Goal: Information Seeking & Learning: Learn about a topic

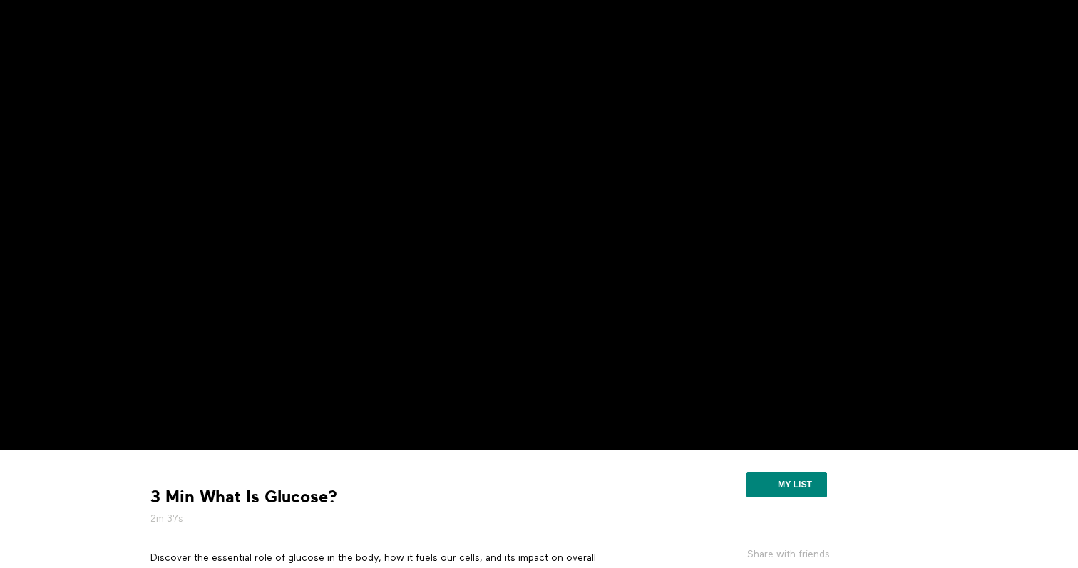
scroll to position [85, 0]
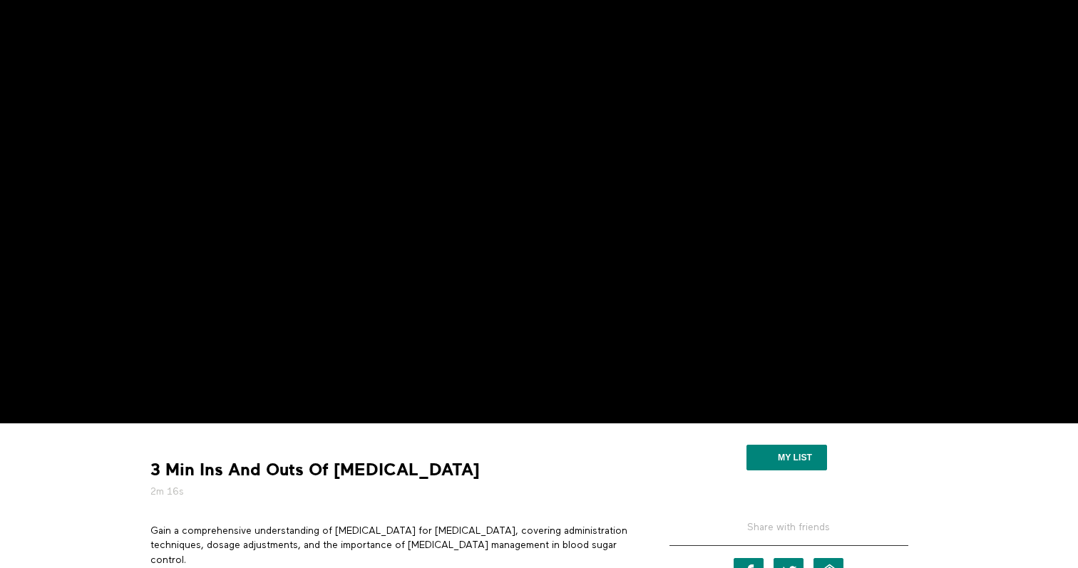
scroll to position [107, 0]
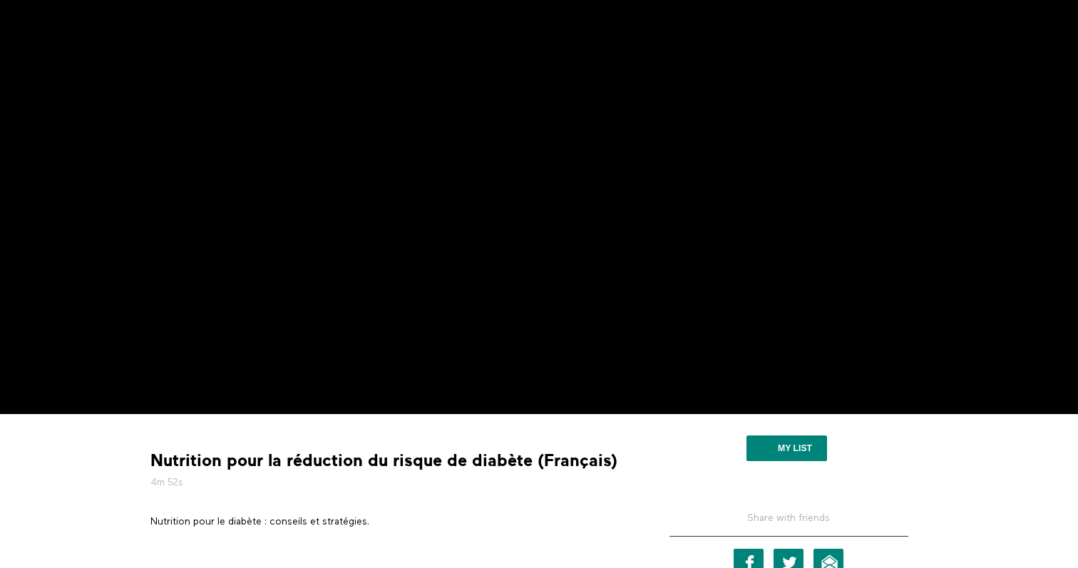
scroll to position [116, 0]
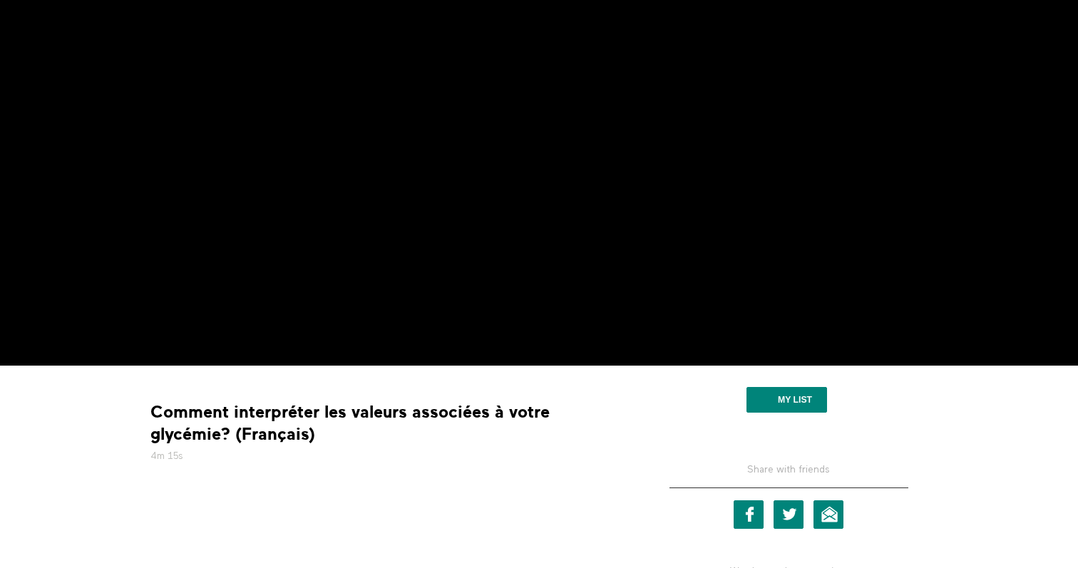
scroll to position [86, 0]
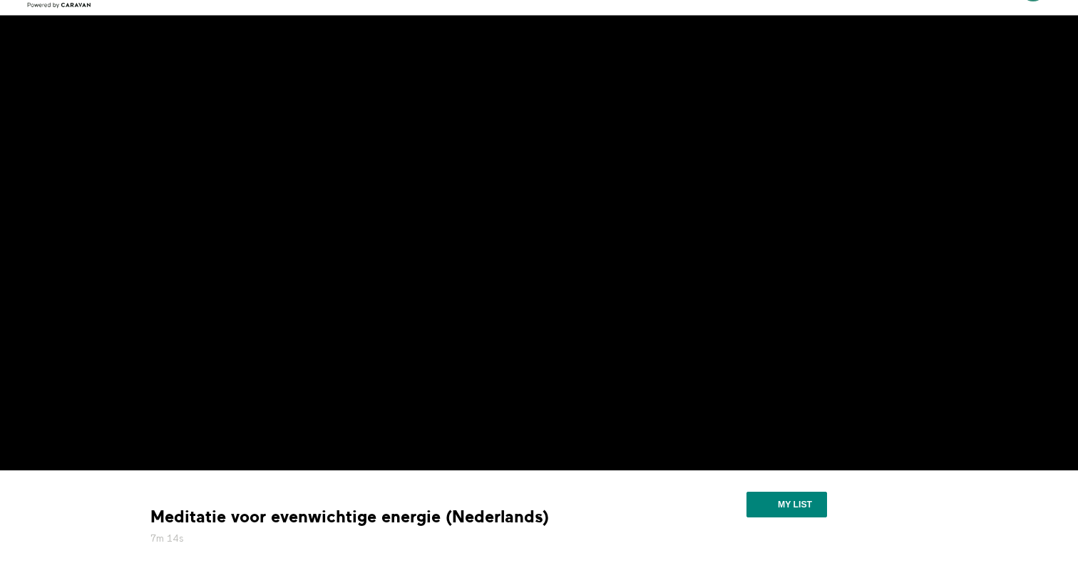
scroll to position [64, 0]
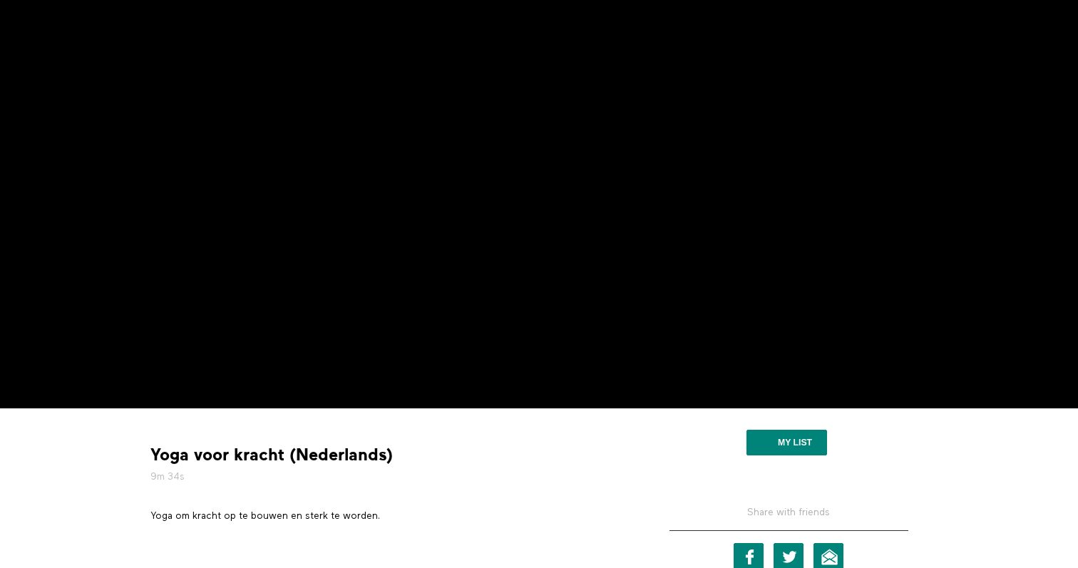
scroll to position [185, 0]
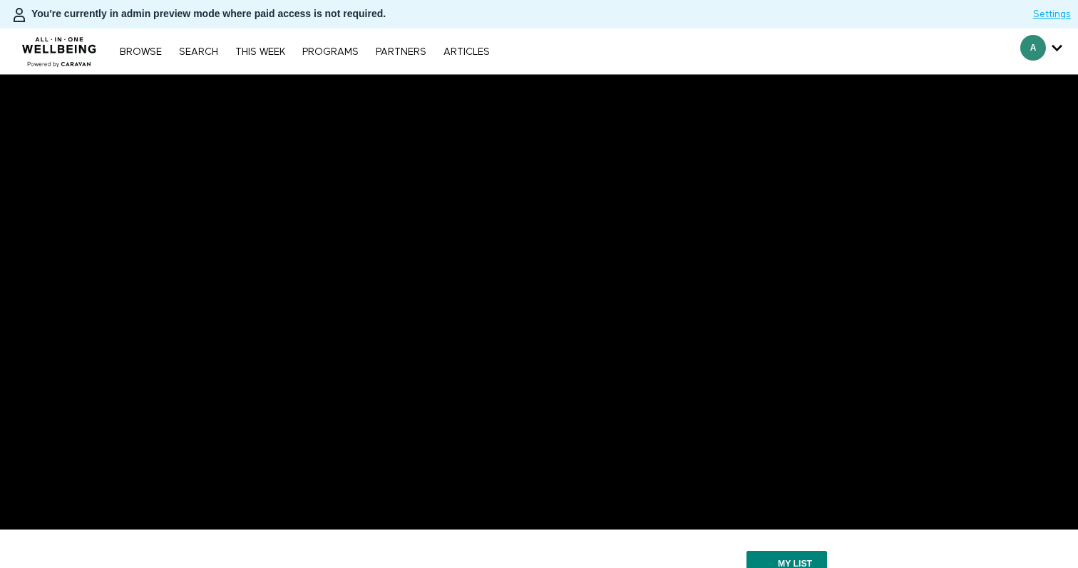
click at [526, 43] on div "Browse Search THIS WEEK PROGRAMS PARTNERS ARTICLES Account settings Manage Subs…" at bounding box center [370, 52] width 741 height 46
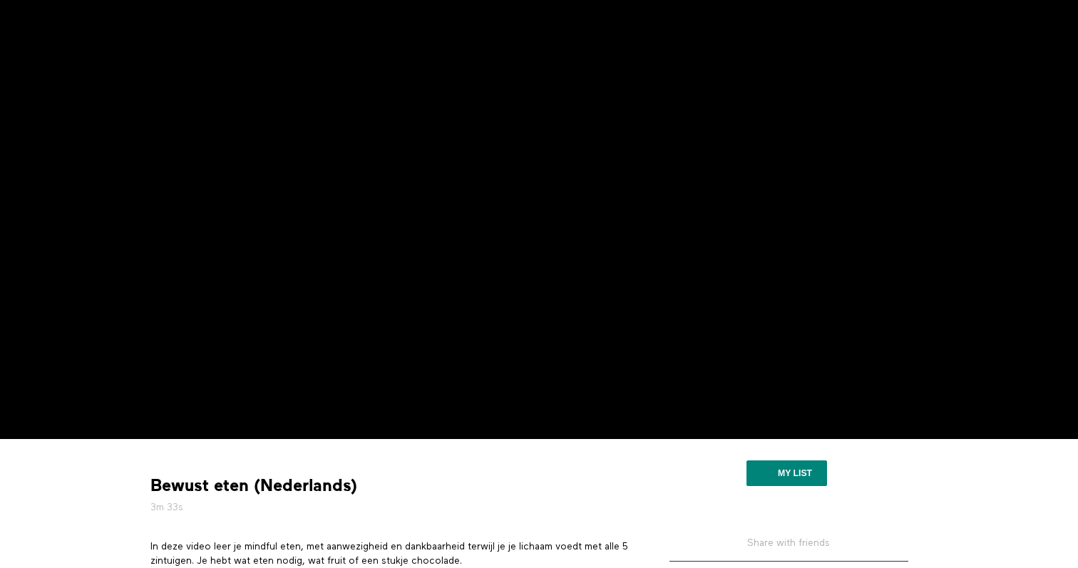
scroll to position [125, 0]
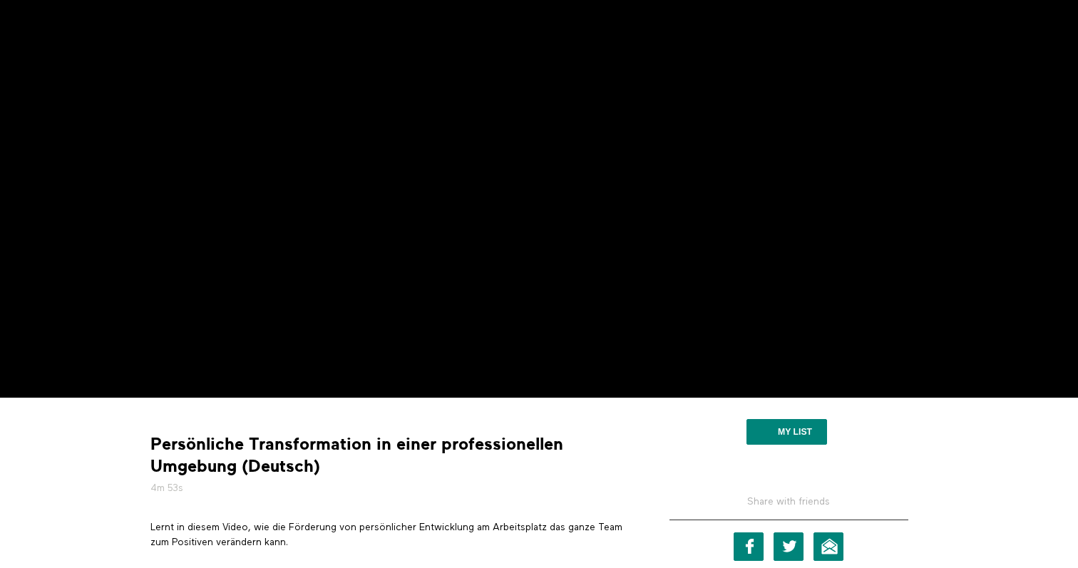
scroll to position [141, 0]
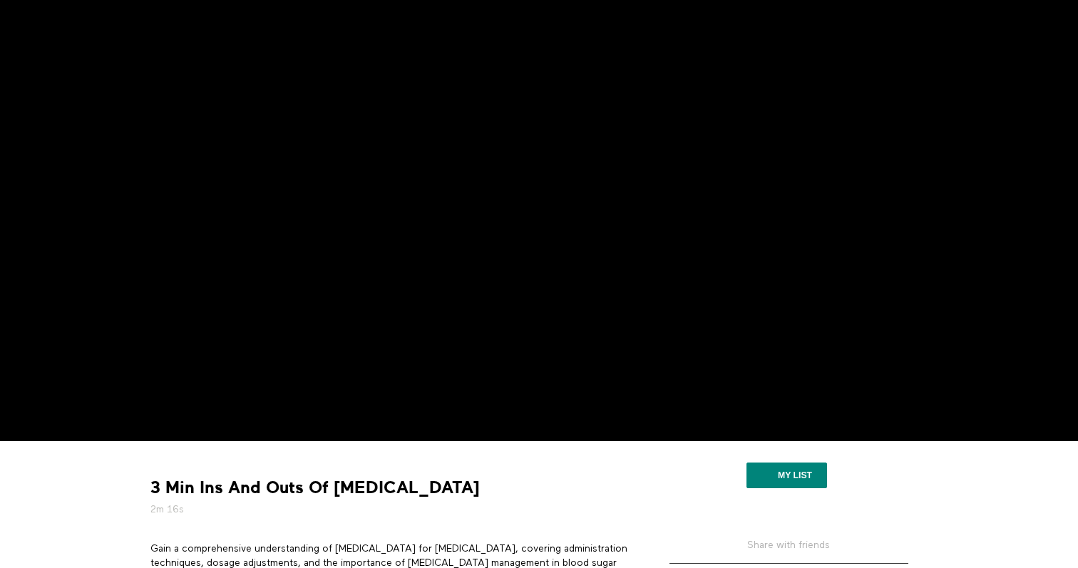
scroll to position [89, 0]
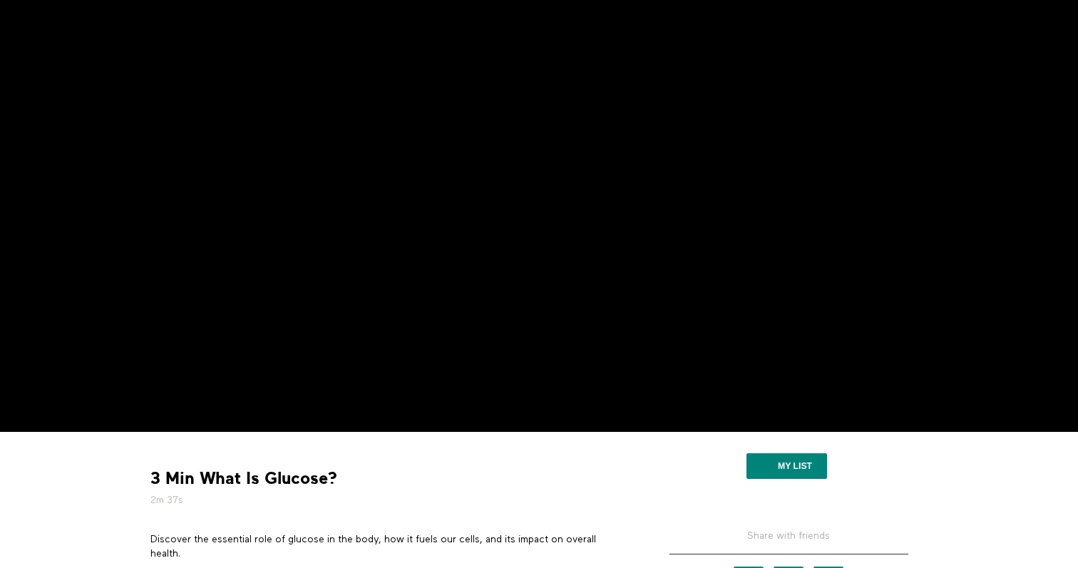
scroll to position [108, 0]
